Goal: Navigation & Orientation: Find specific page/section

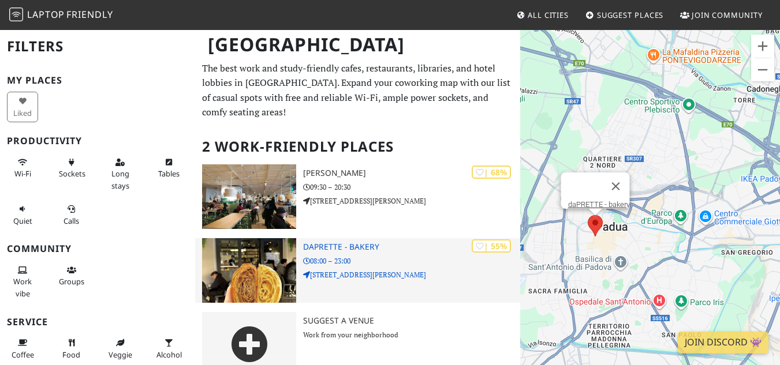
click at [334, 238] on div "| 55% daPRETTE - bakery 08:00 – 23:00 [STREET_ADDRESS][PERSON_NAME]" at bounding box center [411, 270] width 216 height 65
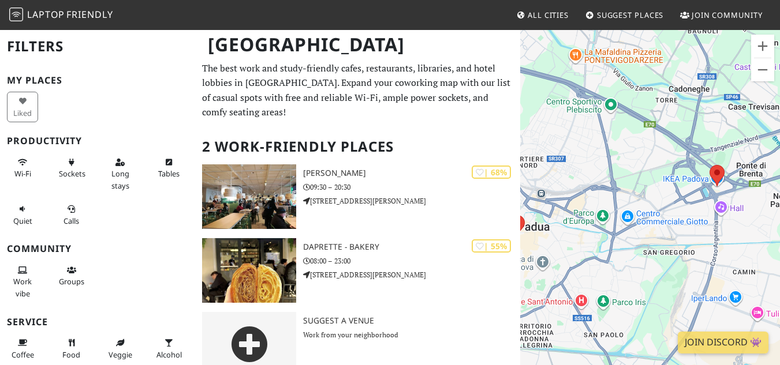
scroll to position [6, 0]
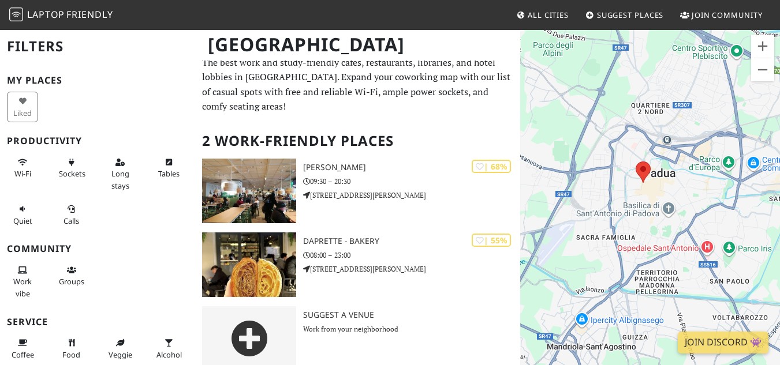
drag, startPoint x: 593, startPoint y: 253, endPoint x: 723, endPoint y: 212, distance: 135.4
click at [723, 212] on div "To navigate, press the arrow keys." at bounding box center [650, 211] width 260 height 365
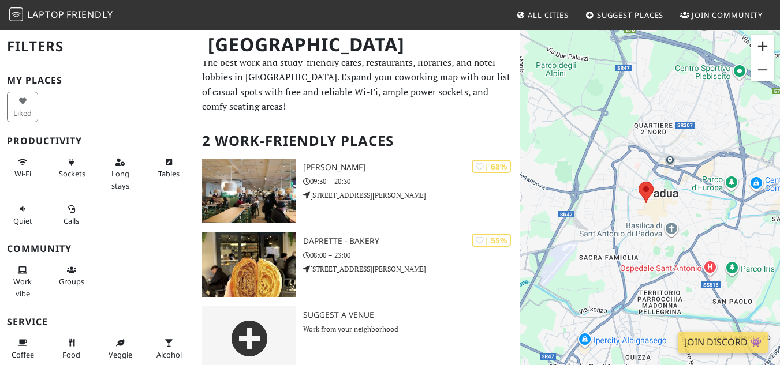
click at [764, 40] on button "Zoom in" at bounding box center [762, 46] width 23 height 23
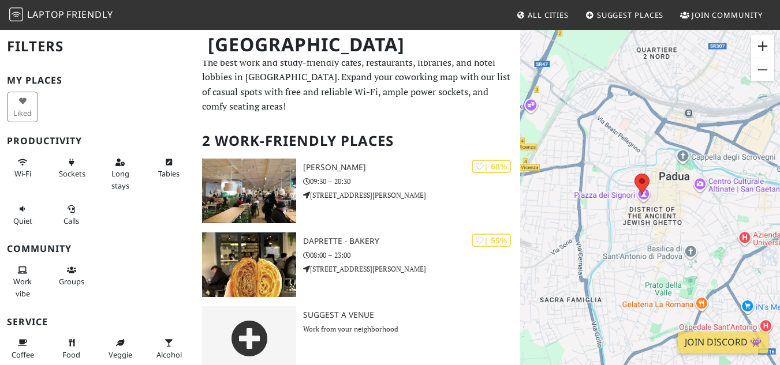
click at [764, 40] on button "Zoom in" at bounding box center [762, 46] width 23 height 23
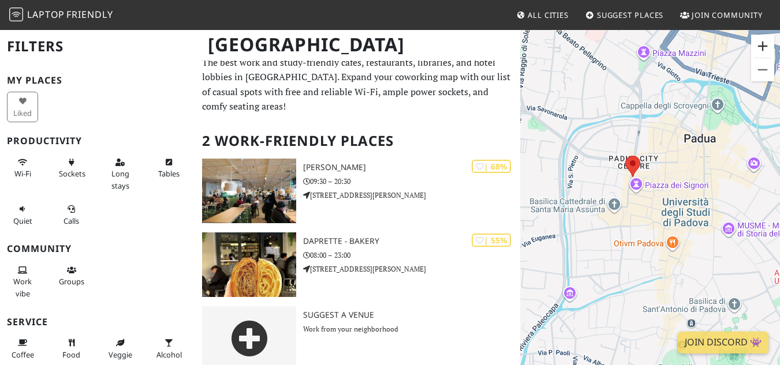
click at [764, 40] on button "Zoom in" at bounding box center [762, 46] width 23 height 23
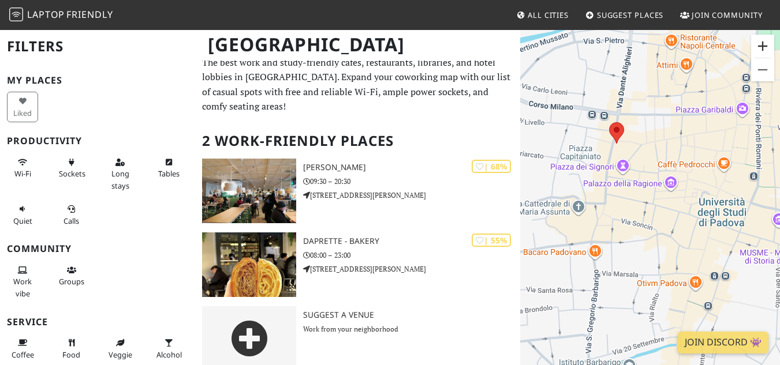
click at [763, 39] on button "Zoom in" at bounding box center [762, 46] width 23 height 23
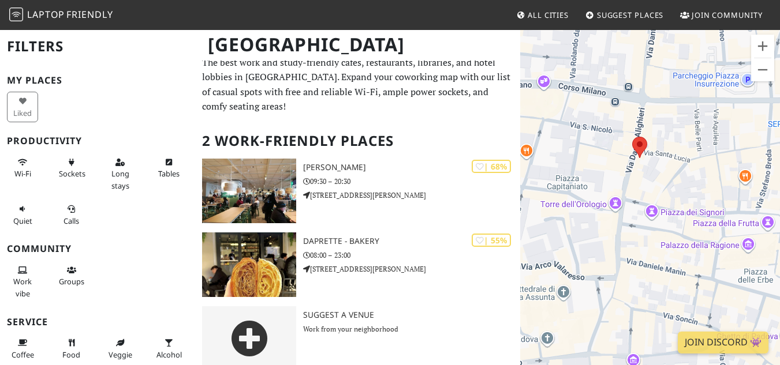
drag, startPoint x: 647, startPoint y: 119, endPoint x: 706, endPoint y: 204, distance: 103.7
click at [706, 204] on div "To navigate, press the arrow keys." at bounding box center [650, 211] width 260 height 365
click at [547, 87] on div "To navigate, press the arrow keys." at bounding box center [650, 211] width 260 height 365
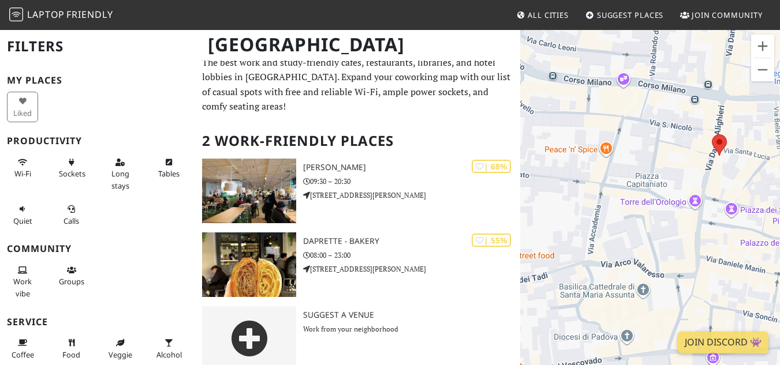
drag, startPoint x: 592, startPoint y: 144, endPoint x: 668, endPoint y: 141, distance: 76.3
click at [668, 141] on div "To navigate, press the arrow keys." at bounding box center [650, 211] width 260 height 365
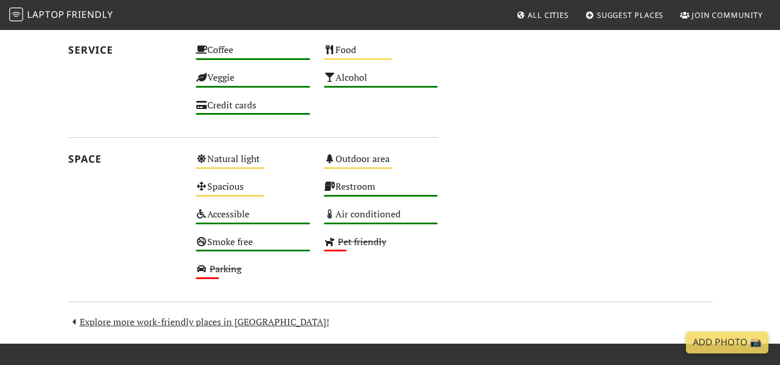
scroll to position [675, 0]
